Goal: Task Accomplishment & Management: Manage account settings

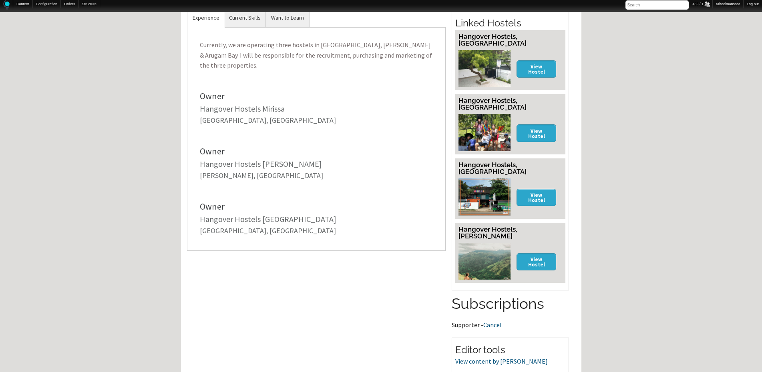
scroll to position [320, 0]
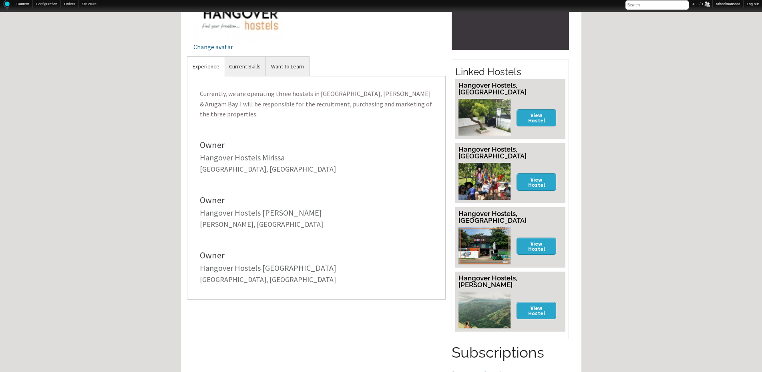
scroll to position [320, 0]
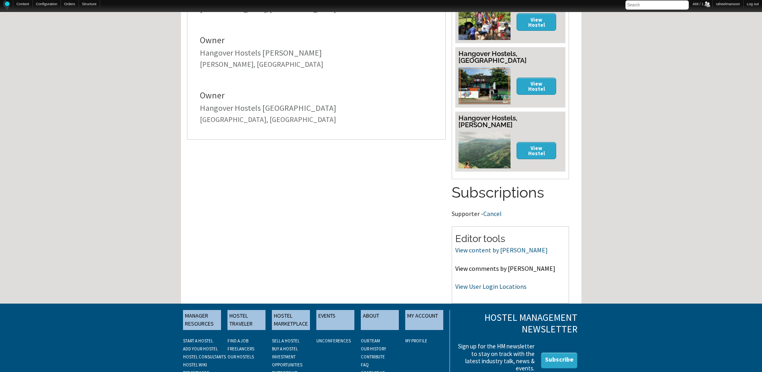
click at [513, 265] on link "View comments by Thusitha" at bounding box center [505, 269] width 100 height 8
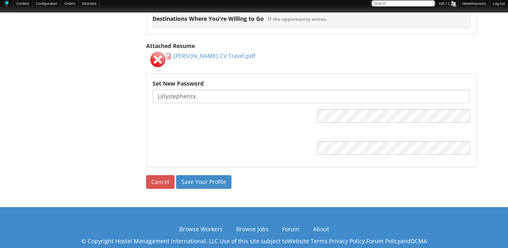
scroll to position [1281, 0]
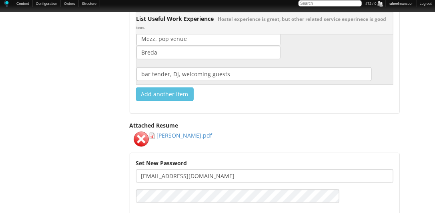
scroll to position [1281, 0]
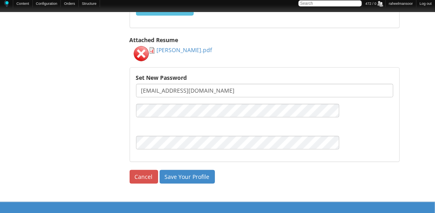
drag, startPoint x: 170, startPoint y: 84, endPoint x: 259, endPoint y: 91, distance: 88.8
click at [259, 91] on div "Set New Password ppulleman@hotmail.com Password strength: Passwords match:" at bounding box center [264, 115] width 269 height 94
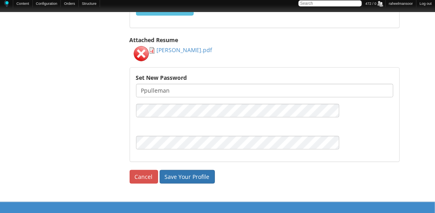
type input "ppulleman"
click at [193, 170] on input "Save Your Profile" at bounding box center [187, 177] width 55 height 14
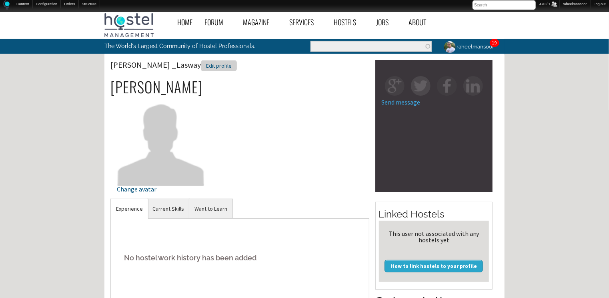
click at [201, 64] on div "Edit profile" at bounding box center [219, 66] width 36 height 12
click at [191, 65] on div "Edit profile" at bounding box center [174, 66] width 36 height 12
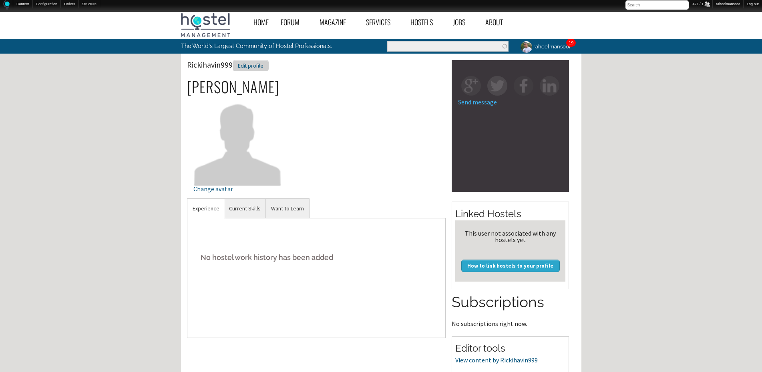
click at [252, 62] on div "Edit profile" at bounding box center [251, 66] width 36 height 12
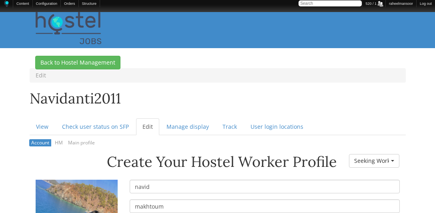
scroll to position [91, 0]
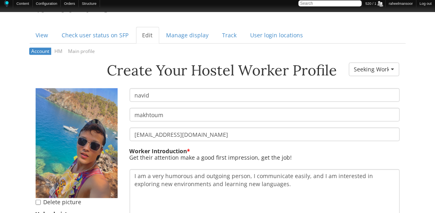
drag, startPoint x: 137, startPoint y: 95, endPoint x: 126, endPoint y: 97, distance: 10.9
click at [126, 97] on div "navid" at bounding box center [265, 95] width 282 height 14
type input "Navid"
drag, startPoint x: 138, startPoint y: 115, endPoint x: 127, endPoint y: 114, distance: 11.3
click at [127, 114] on div "makhtoum" at bounding box center [265, 115] width 282 height 14
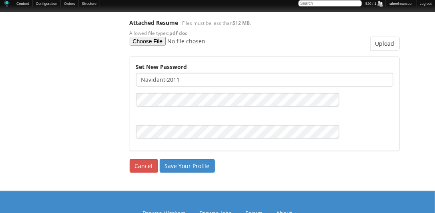
scroll to position [1321, 0]
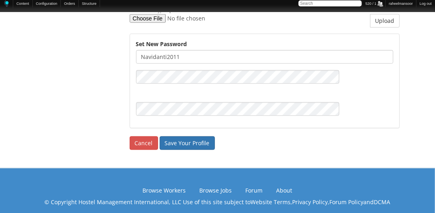
type input "Makhtoum"
click at [186, 136] on input "Save Your Profile" at bounding box center [187, 143] width 55 height 14
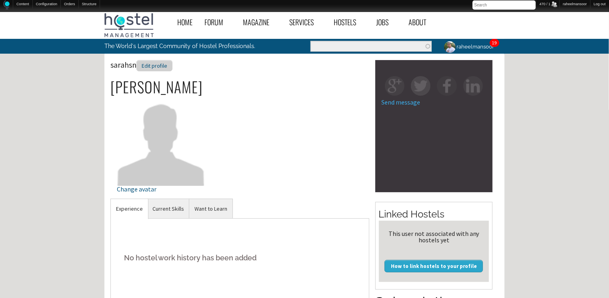
click at [159, 68] on div "Edit profile" at bounding box center [155, 66] width 36 height 12
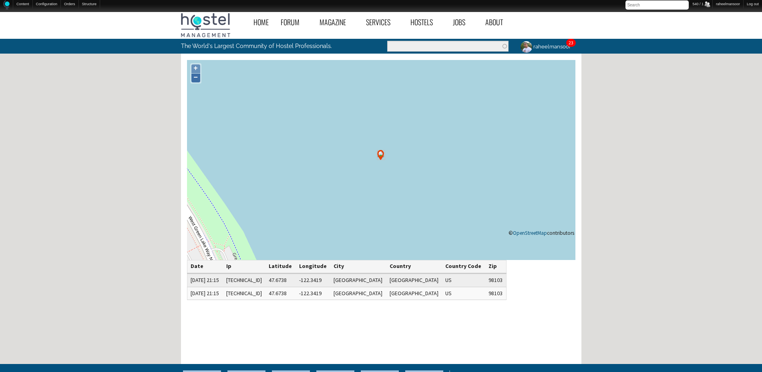
click at [195, 77] on link "−" at bounding box center [195, 78] width 9 height 9
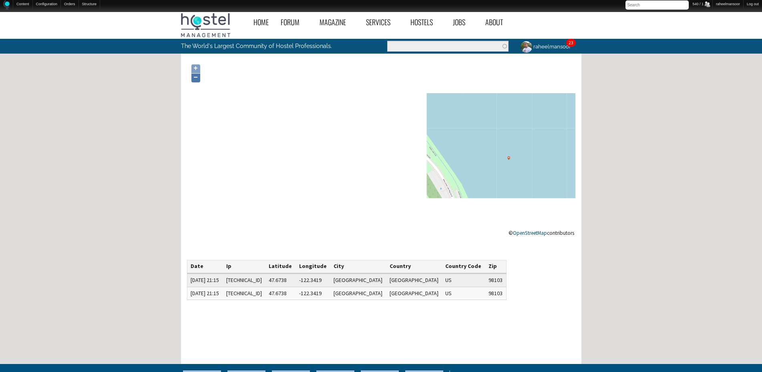
click at [195, 77] on link "−" at bounding box center [195, 78] width 9 height 9
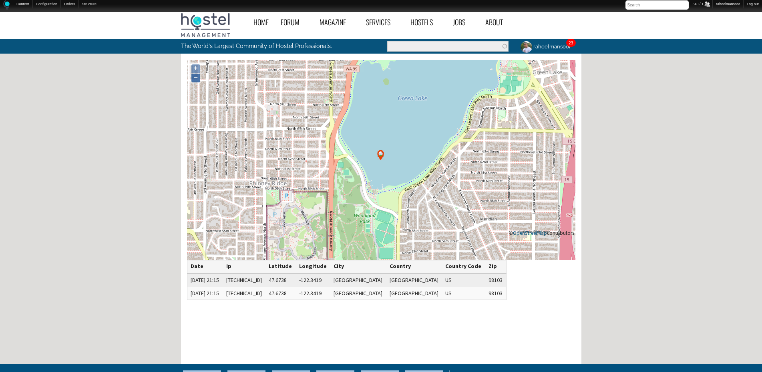
click at [195, 77] on link "−" at bounding box center [195, 78] width 9 height 9
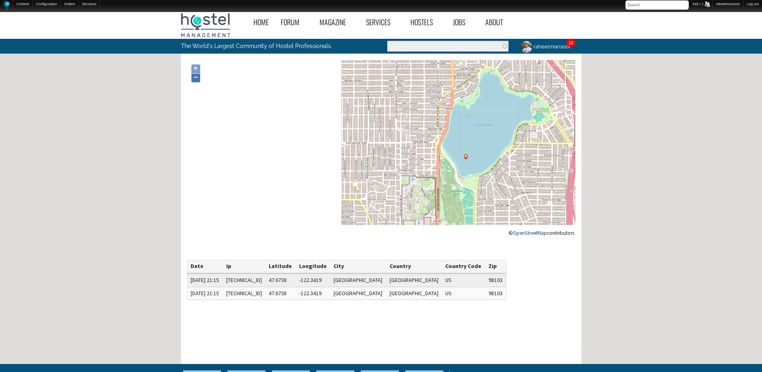
click at [195, 77] on link "−" at bounding box center [195, 78] width 9 height 9
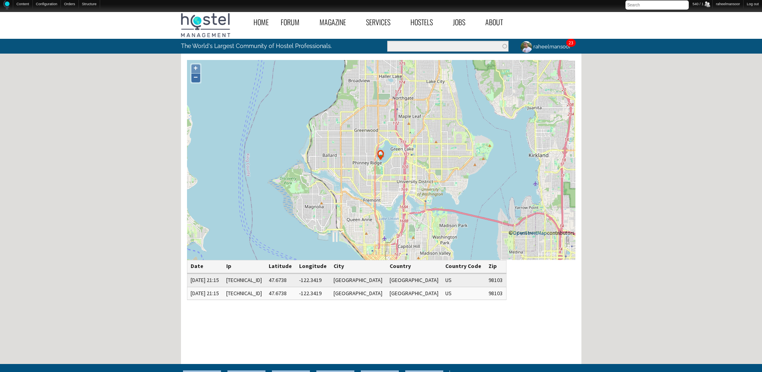
click at [195, 77] on link "−" at bounding box center [195, 78] width 9 height 9
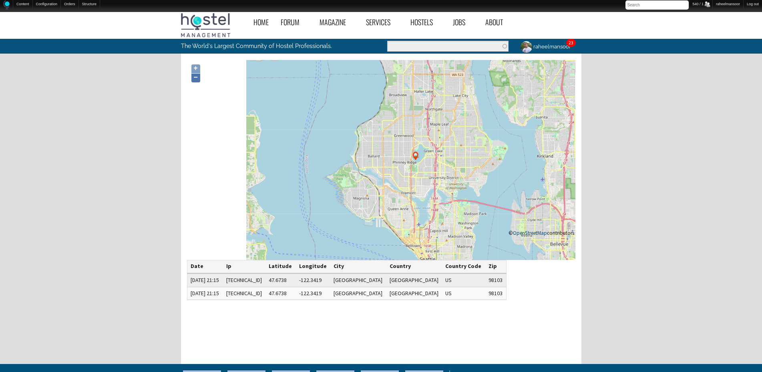
click at [195, 77] on link "−" at bounding box center [195, 78] width 9 height 9
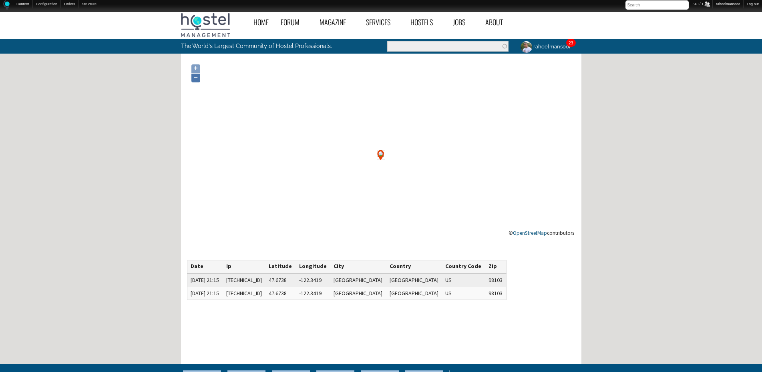
click at [195, 77] on link "−" at bounding box center [195, 78] width 9 height 9
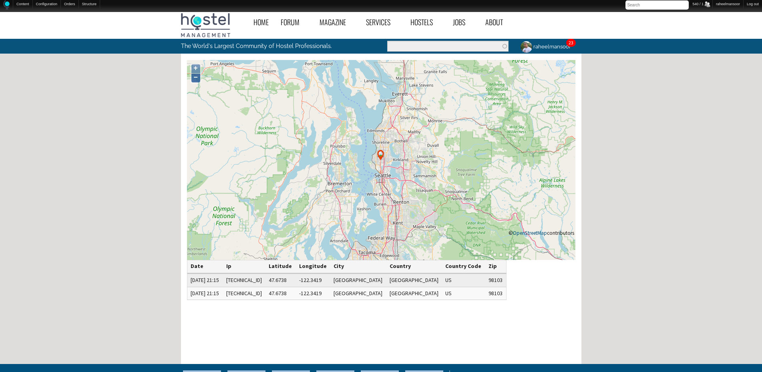
click at [195, 77] on link "−" at bounding box center [195, 78] width 9 height 9
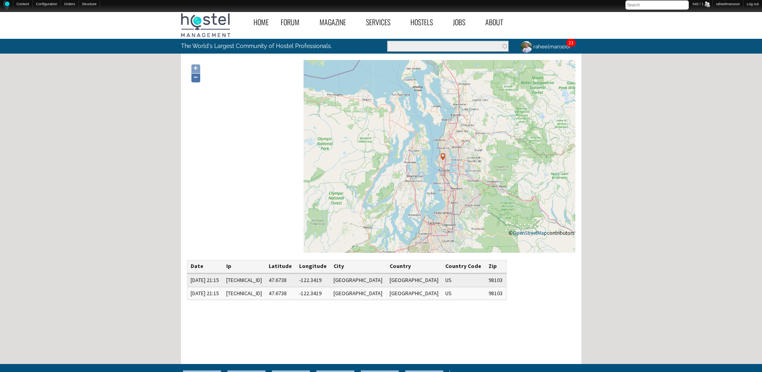
click at [195, 77] on link "−" at bounding box center [195, 78] width 9 height 9
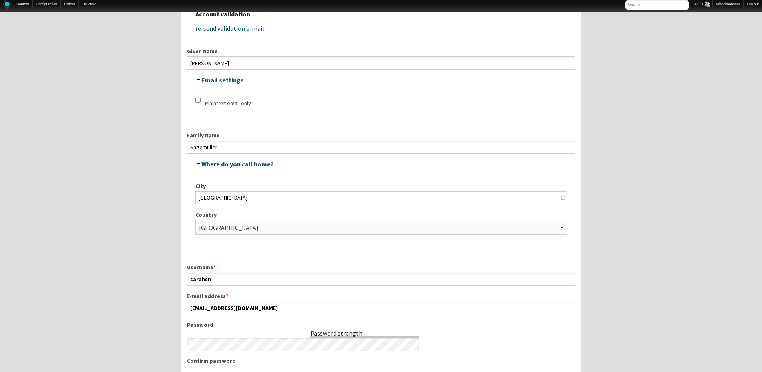
scroll to position [160, 0]
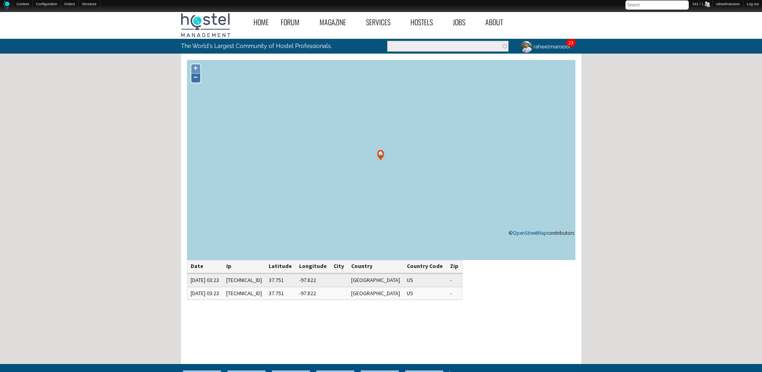
click at [197, 80] on link "−" at bounding box center [195, 78] width 9 height 9
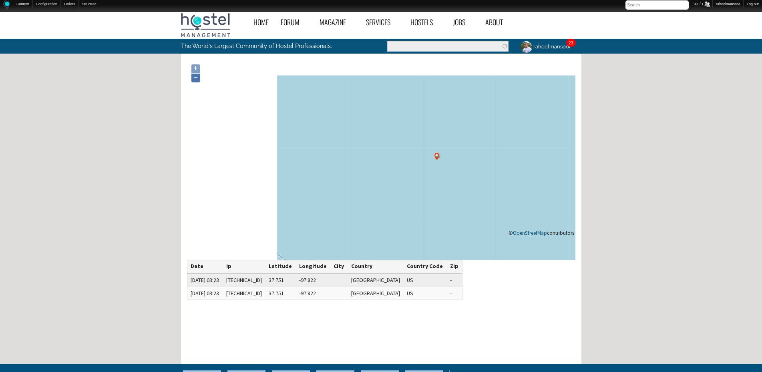
click at [197, 80] on link "−" at bounding box center [195, 78] width 9 height 9
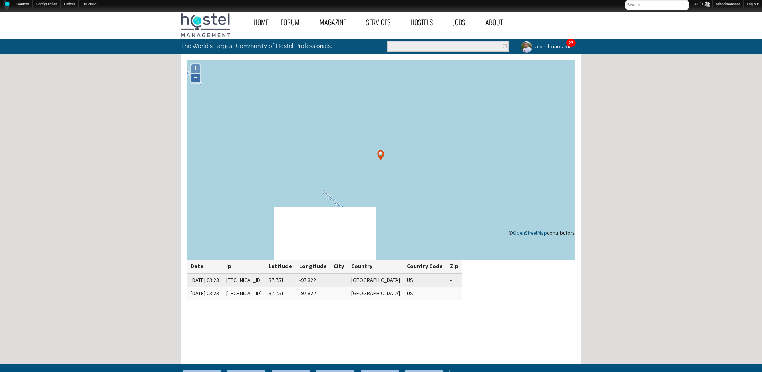
click at [197, 80] on link "−" at bounding box center [195, 78] width 9 height 9
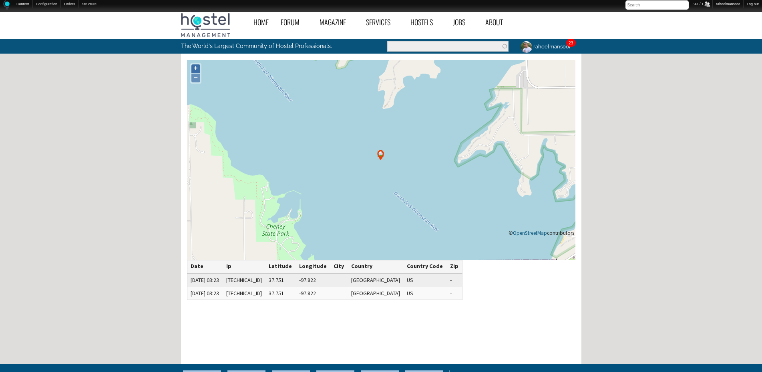
click at [197, 72] on link "+" at bounding box center [195, 68] width 9 height 9
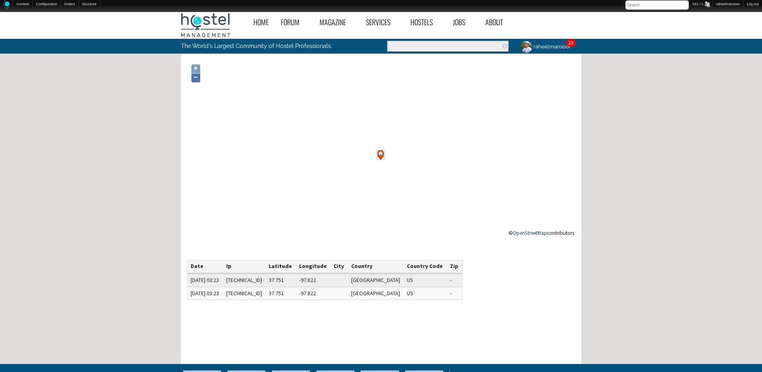
click at [196, 78] on link "−" at bounding box center [195, 78] width 9 height 9
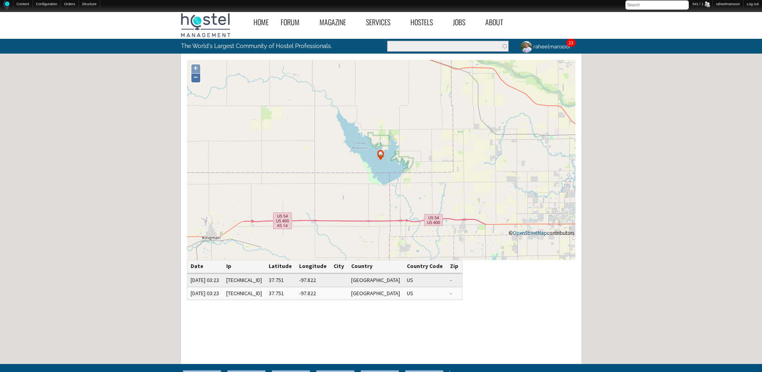
click at [196, 78] on link "−" at bounding box center [195, 78] width 9 height 9
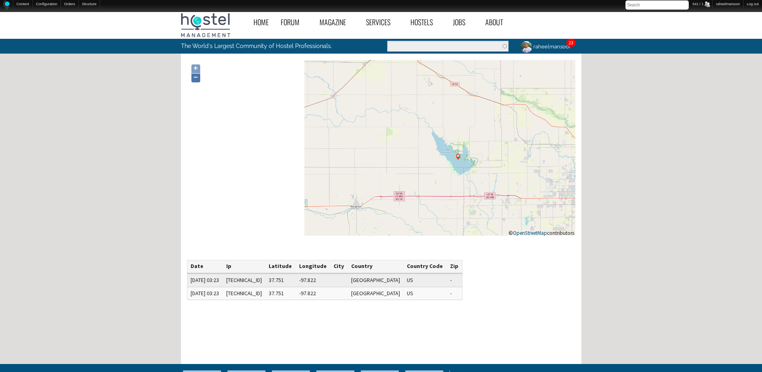
click at [196, 78] on link "−" at bounding box center [195, 78] width 9 height 9
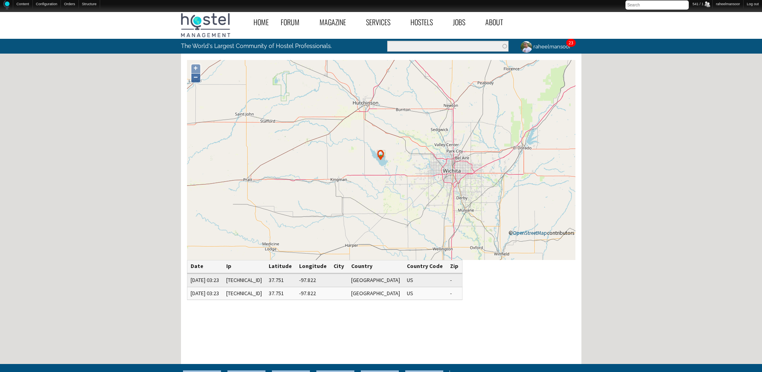
click at [196, 78] on link "−" at bounding box center [195, 78] width 9 height 9
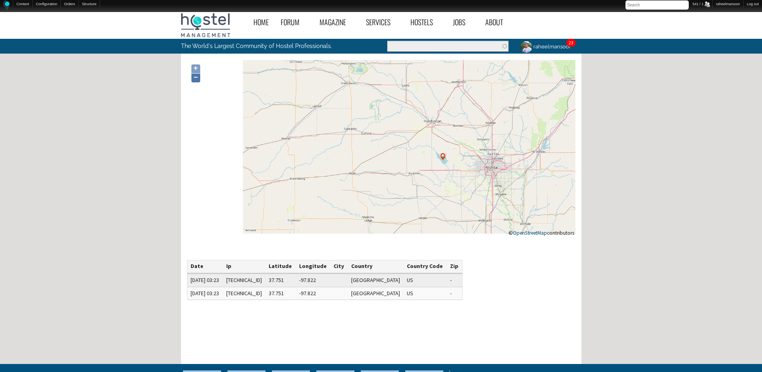
click at [196, 78] on link "−" at bounding box center [195, 78] width 9 height 9
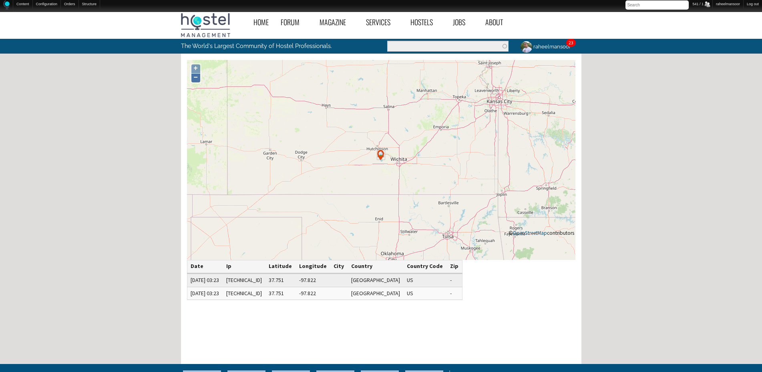
click at [196, 78] on link "−" at bounding box center [195, 78] width 9 height 9
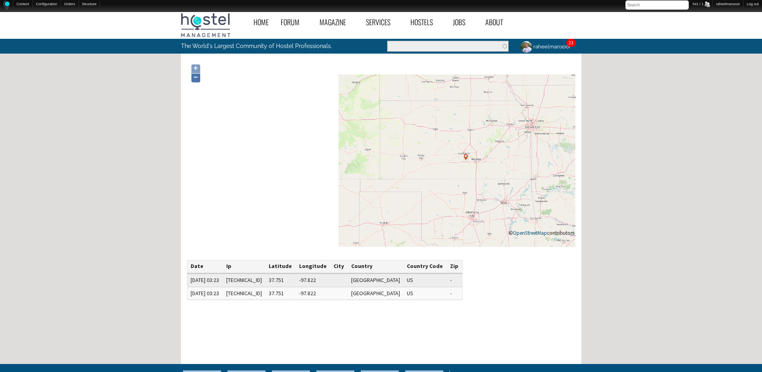
click at [196, 78] on link "−" at bounding box center [195, 78] width 9 height 9
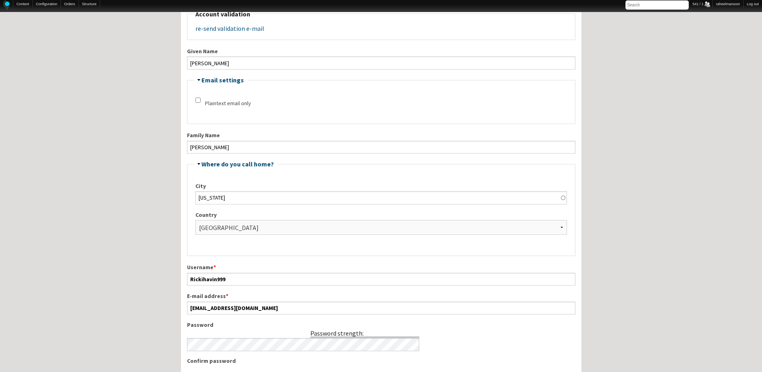
scroll to position [160, 0]
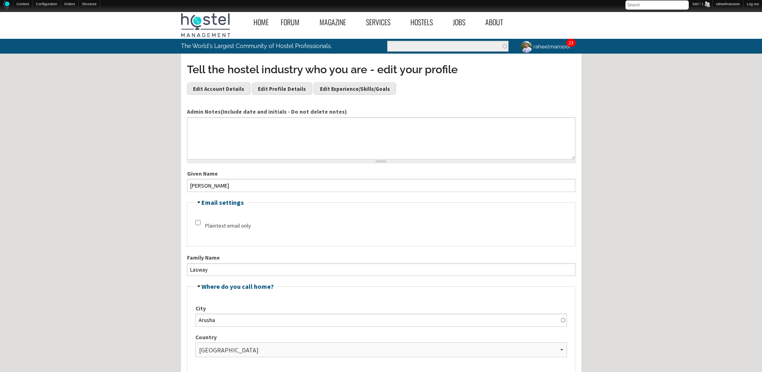
scroll to position [160, 0]
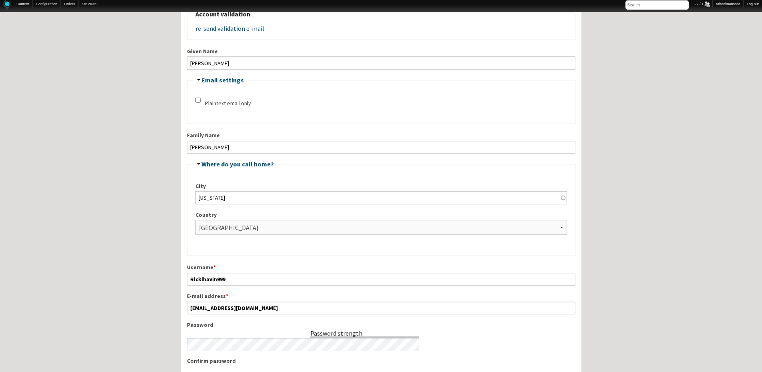
scroll to position [160, 0]
